Goal: Find specific page/section: Find specific page/section

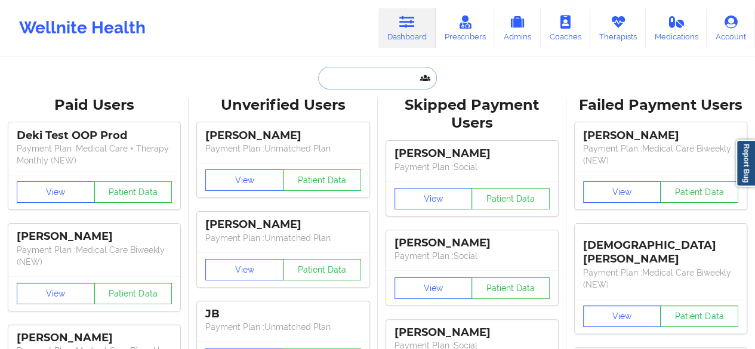
click at [369, 79] on input "text" at bounding box center [377, 78] width 118 height 23
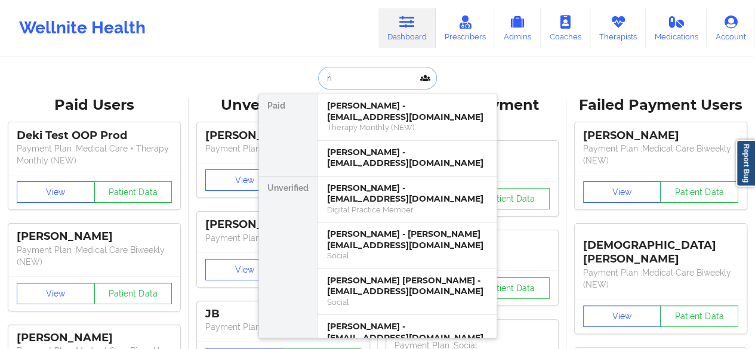
type input "r"
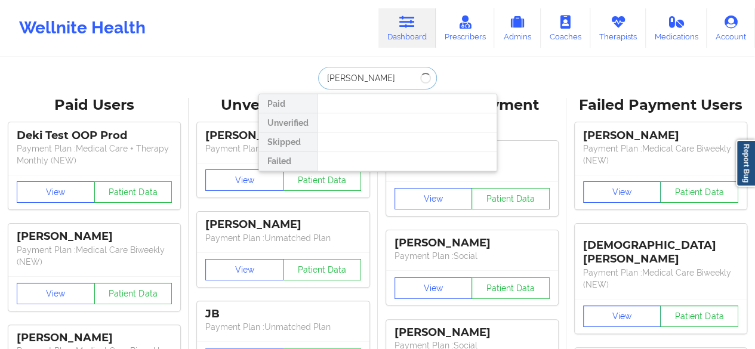
type input "john river"
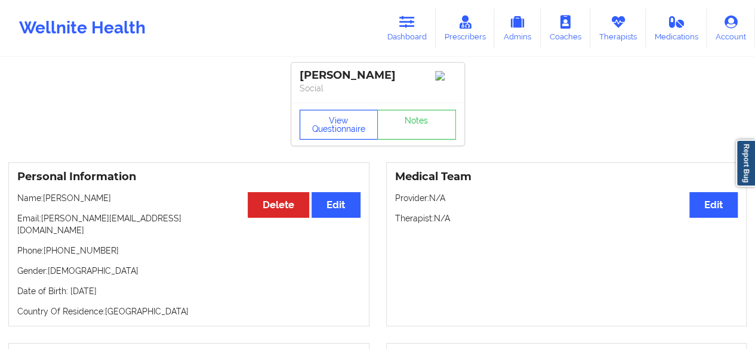
click at [346, 128] on button "View Questionnaire" at bounding box center [339, 125] width 79 height 30
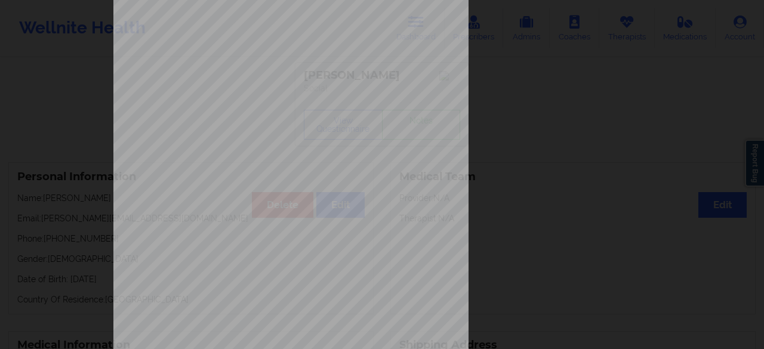
scroll to position [220, 0]
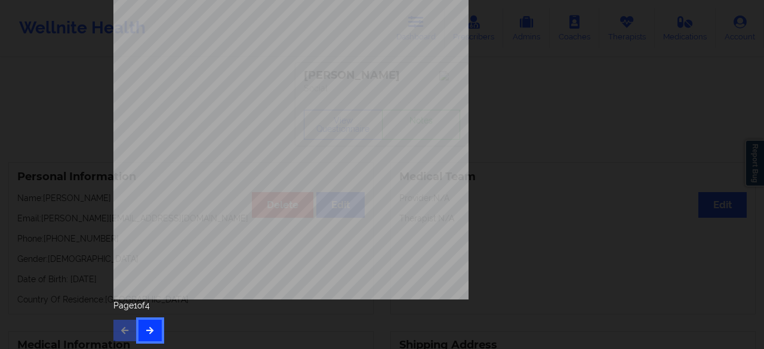
click at [157, 333] on button "button" at bounding box center [149, 330] width 23 height 21
click at [153, 335] on button "button" at bounding box center [149, 330] width 23 height 21
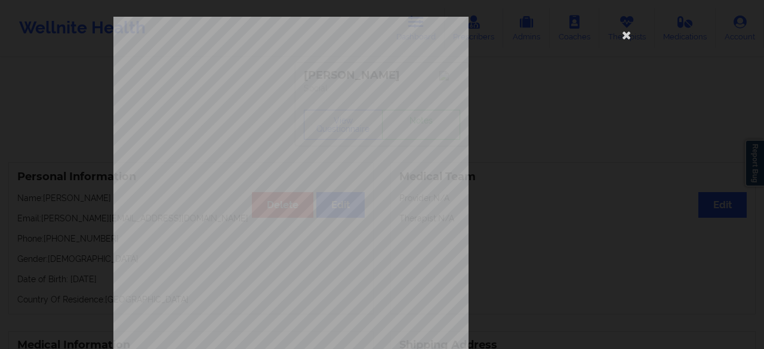
click at [640, 137] on div "commercial Insurance Member ID for patient 107578913 Insurance company name det…" at bounding box center [381, 268] width 537 height 503
